Goal: Information Seeking & Learning: Check status

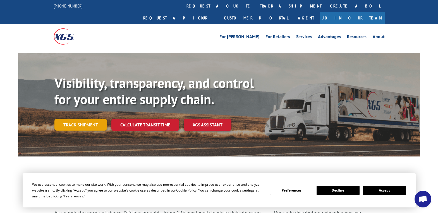
click at [89, 119] on div "Visibility, transparency, and control for your entire supply chain. Track shipm…" at bounding box center [236, 114] width 365 height 78
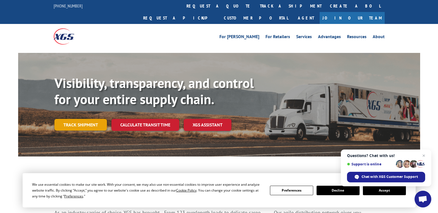
click at [84, 119] on link "Track shipment" at bounding box center [80, 125] width 52 height 12
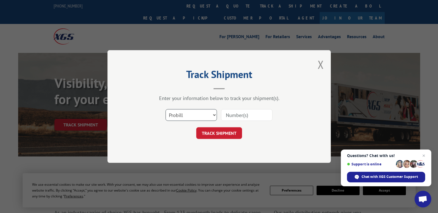
click at [211, 114] on select "Select category... Probill BOL PO" at bounding box center [190, 115] width 51 height 12
select select "bol"
click at [165, 109] on select "Select category... Probill BOL PO" at bounding box center [190, 115] width 51 height 12
click at [233, 115] on input at bounding box center [246, 115] width 51 height 12
type input "911650"
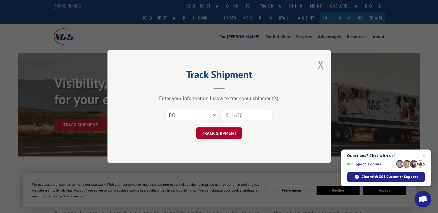
click at [222, 130] on button "TRACK SHIPMENT" at bounding box center [219, 133] width 46 height 12
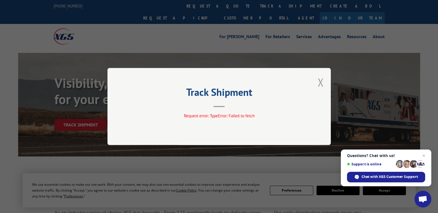
click at [320, 82] on button "Close modal" at bounding box center [320, 82] width 6 height 15
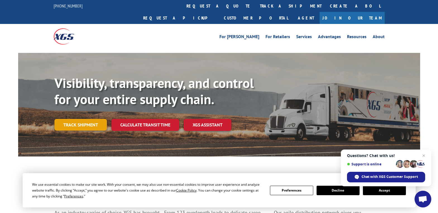
click at [73, 119] on link "Track shipment" at bounding box center [80, 125] width 52 height 12
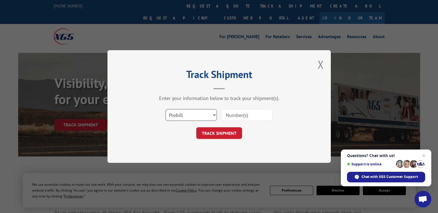
click at [214, 115] on select "Select category... Probill BOL PO" at bounding box center [190, 115] width 51 height 12
select select "bol"
click at [165, 109] on select "Select category... Probill BOL PO" at bounding box center [190, 115] width 51 height 12
click at [232, 113] on input at bounding box center [246, 115] width 51 height 12
type input "0911650"
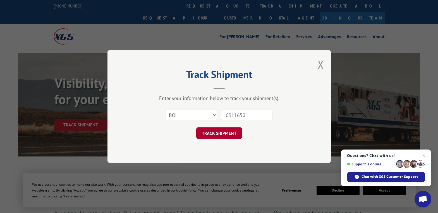
click at [222, 133] on button "TRACK SHIPMENT" at bounding box center [219, 133] width 46 height 12
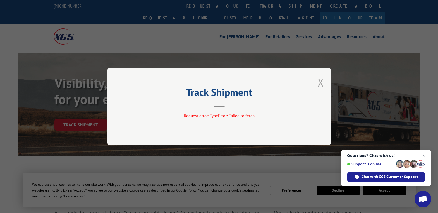
click at [320, 81] on button "Close modal" at bounding box center [320, 82] width 6 height 15
